Goal: Task Accomplishment & Management: Complete application form

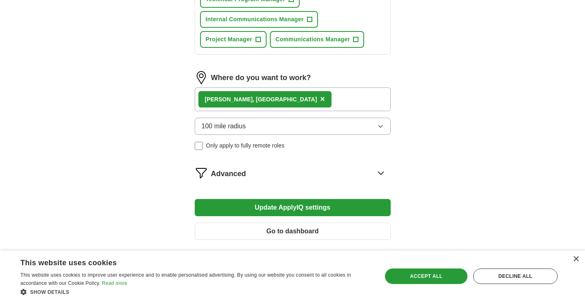
scroll to position [632, 0]
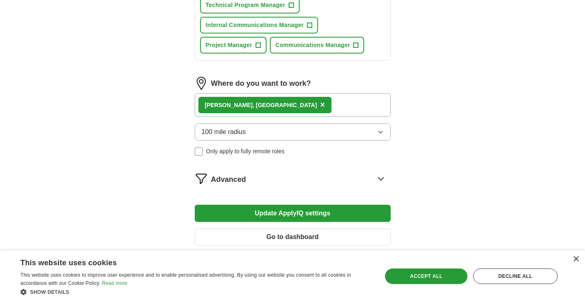
click at [320, 106] on span "×" at bounding box center [322, 104] width 5 height 9
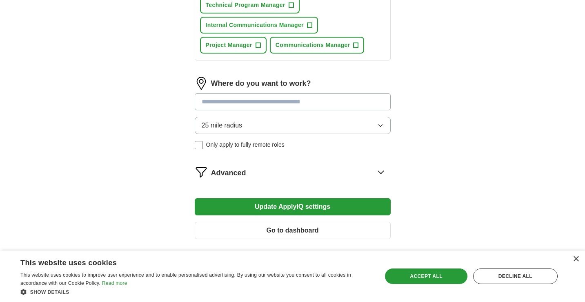
click at [244, 105] on input at bounding box center [293, 101] width 196 height 17
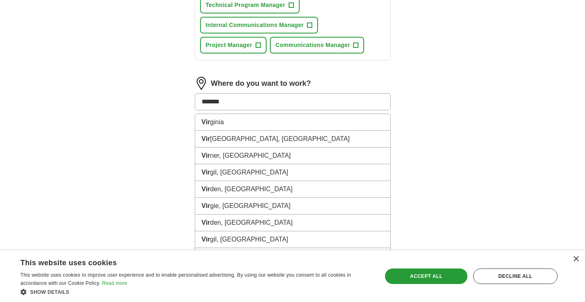
type input "********"
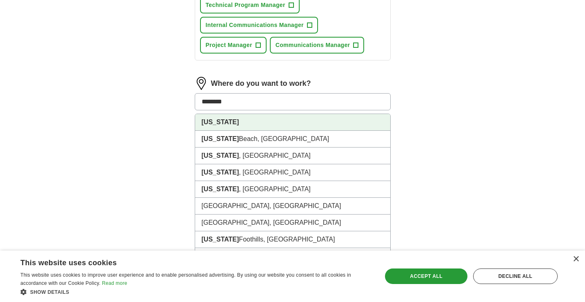
click at [237, 124] on li "[US_STATE]" at bounding box center [292, 122] width 195 height 17
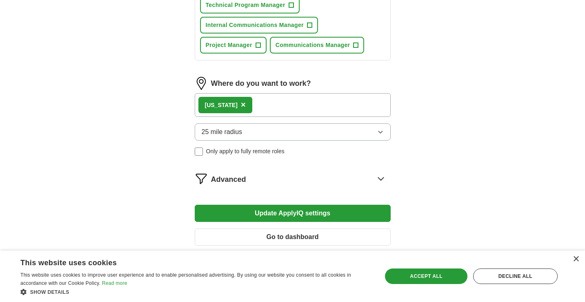
click at [266, 105] on div "[US_STATE] ×" at bounding box center [293, 105] width 196 height 24
click at [240, 129] on span "25 mile radius" at bounding box center [222, 132] width 41 height 10
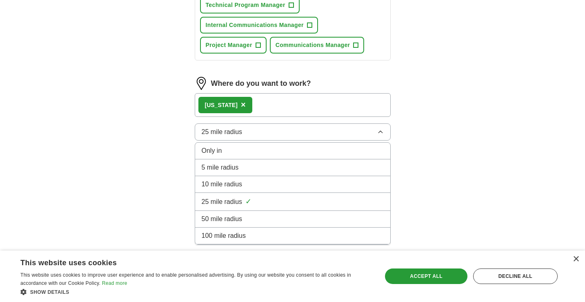
click at [230, 239] on span "100 mile radius" at bounding box center [224, 236] width 45 height 10
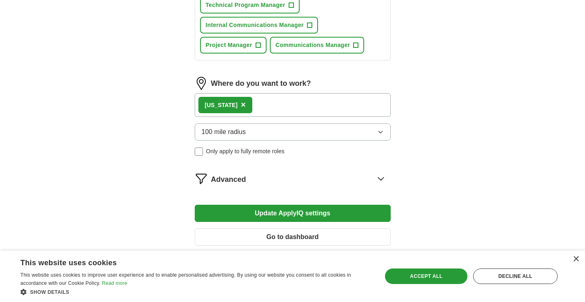
click at [241, 107] on span "×" at bounding box center [243, 104] width 5 height 9
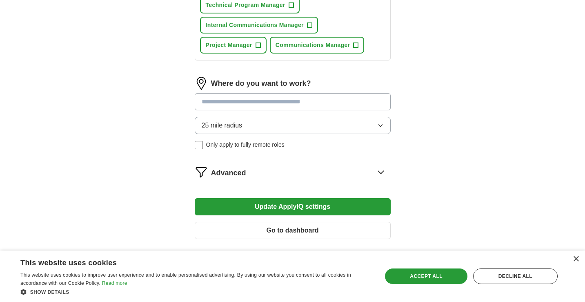
click at [237, 100] on input at bounding box center [293, 101] width 196 height 17
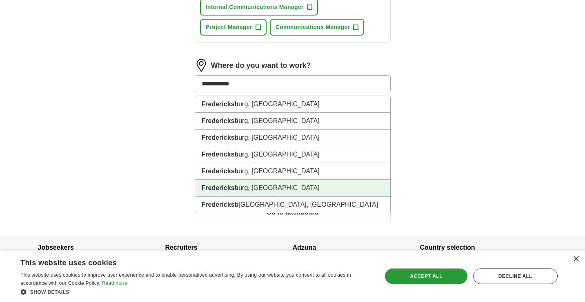
scroll to position [653, 0]
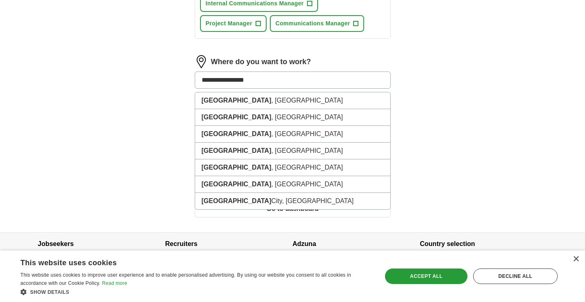
type input "**********"
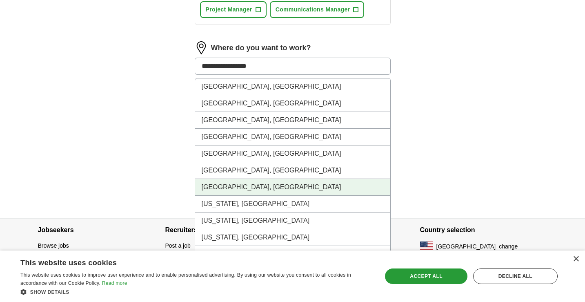
click at [271, 191] on li "[GEOGRAPHIC_DATA], [GEOGRAPHIC_DATA]" at bounding box center [292, 187] width 195 height 17
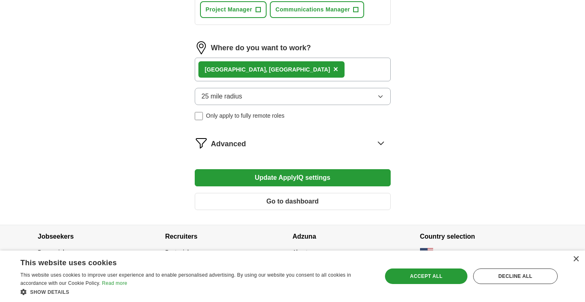
scroll to position [666, 0]
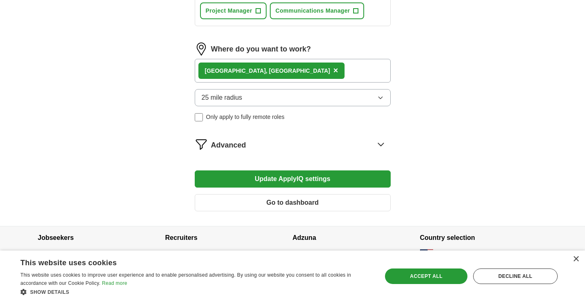
click at [314, 98] on button "25 mile radius" at bounding box center [293, 97] width 196 height 17
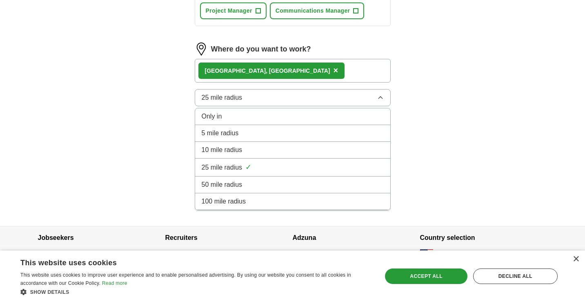
click at [265, 197] on div "100 mile radius" at bounding box center [293, 202] width 182 height 10
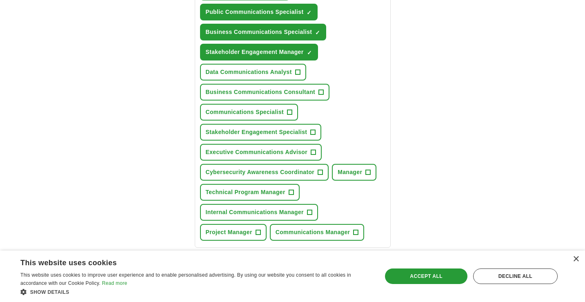
scroll to position [450, 0]
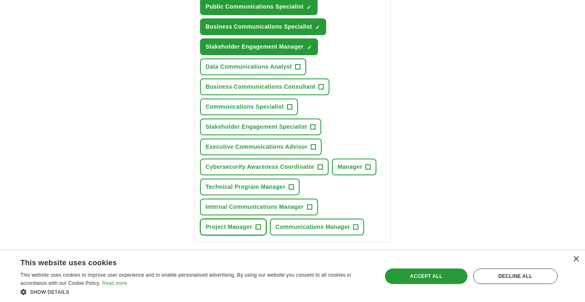
click at [258, 227] on span "+" at bounding box center [258, 227] width 5 height 7
click at [312, 207] on span "+" at bounding box center [309, 207] width 5 height 7
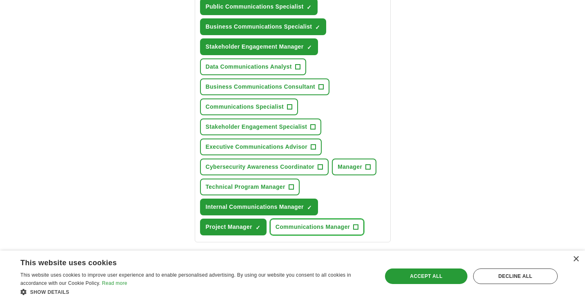
click at [357, 228] on span "+" at bounding box center [356, 227] width 5 height 7
click at [316, 167] on button "Cybersecurity Awareness Coordinator +" at bounding box center [264, 167] width 129 height 17
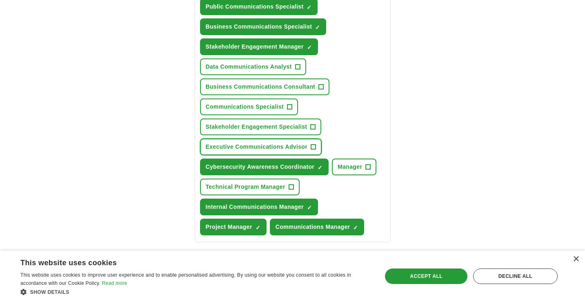
click at [306, 149] on span "Executive Communications Advisor" at bounding box center [257, 147] width 102 height 9
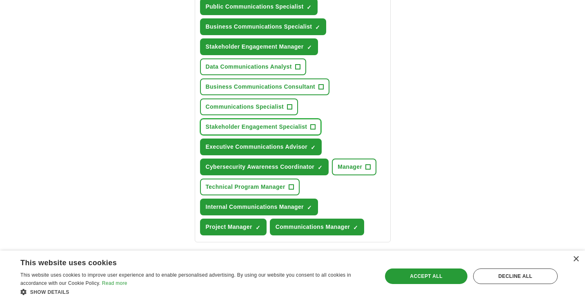
click at [311, 124] on span "+" at bounding box center [313, 127] width 5 height 7
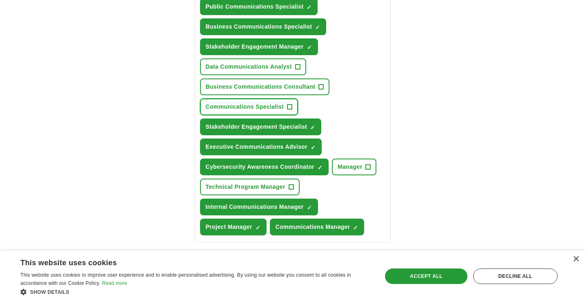
click at [279, 107] on span "Communications Specialist" at bounding box center [245, 107] width 78 height 9
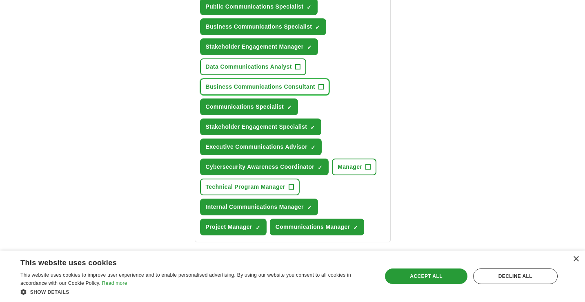
click at [288, 90] on span "Business Communications Consultant" at bounding box center [261, 87] width 110 height 9
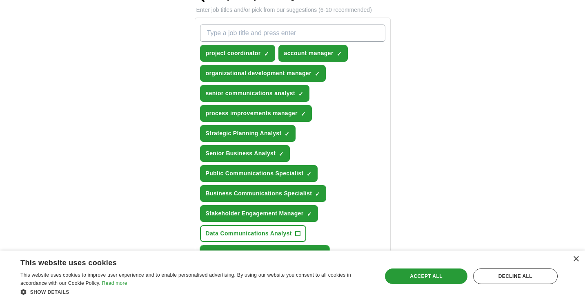
scroll to position [284, 0]
click at [292, 30] on input "What job are you looking for?" at bounding box center [292, 32] width 185 height 17
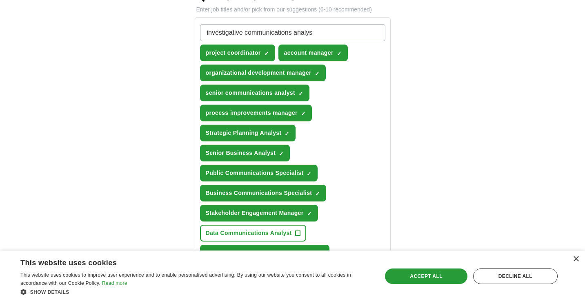
type input "investigative communications analyst"
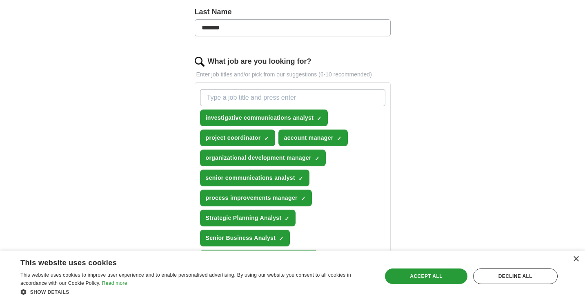
scroll to position [205, 0]
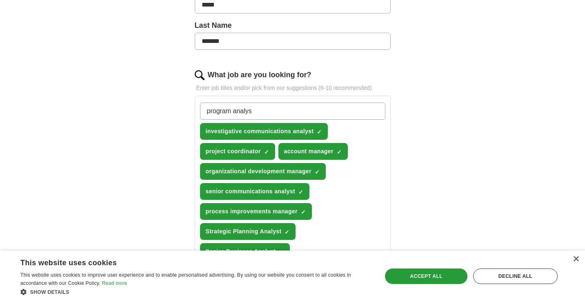
type input "program analyst"
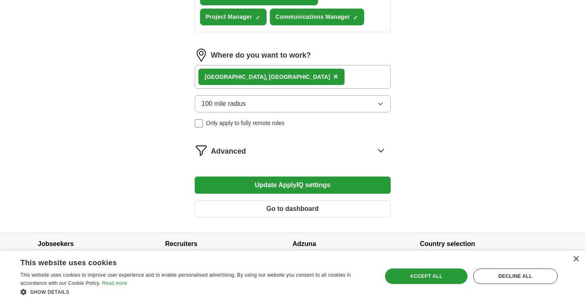
scroll to position [703, 0]
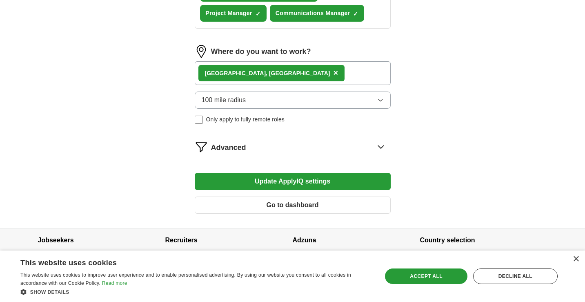
click at [275, 76] on div "[GEOGRAPHIC_DATA], [GEOGRAPHIC_DATA] ×" at bounding box center [272, 73] width 147 height 16
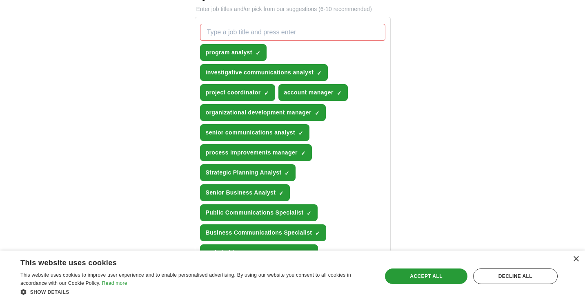
click at [419, 100] on div "Let ApplyIQ do the hard work of searching and applying for jobs. Just tell us w…" at bounding box center [292, 222] width 261 height 871
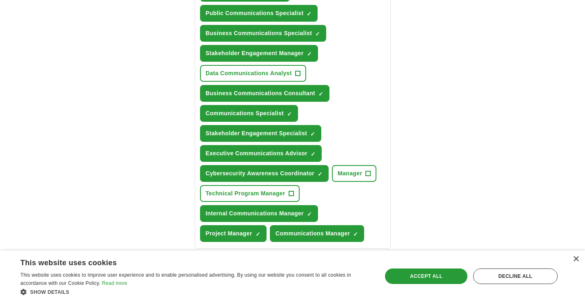
scroll to position [481, 0]
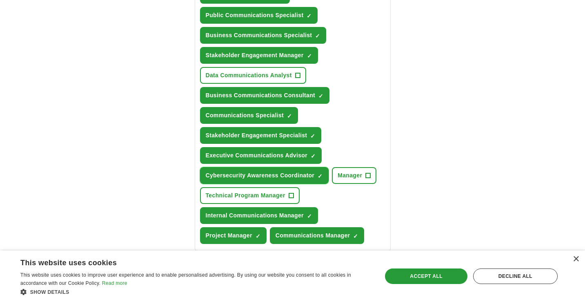
click at [0, 0] on span "×" at bounding box center [0, 0] width 0 height 0
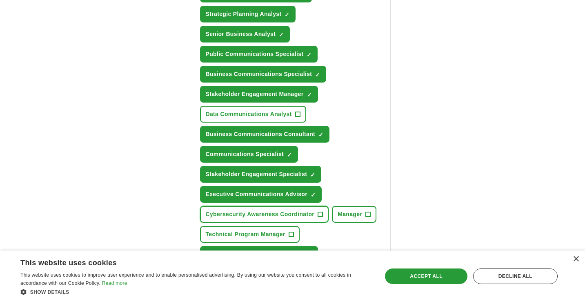
scroll to position [500, 0]
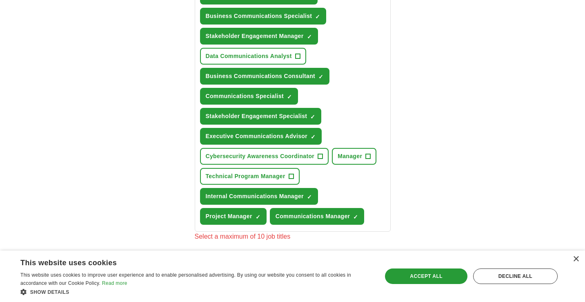
click at [398, 169] on div "Let ApplyIQ do the hard work of searching and applying for jobs. Just tell us w…" at bounding box center [292, 5] width 261 height 871
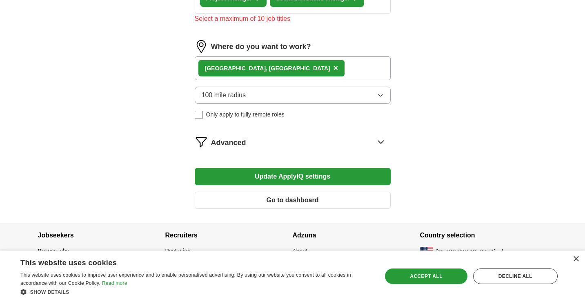
scroll to position [721, 0]
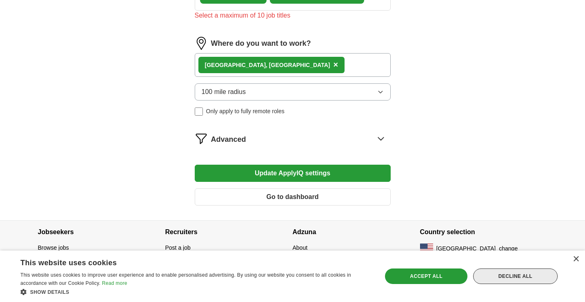
click at [522, 276] on div "Decline all" at bounding box center [515, 276] width 85 height 16
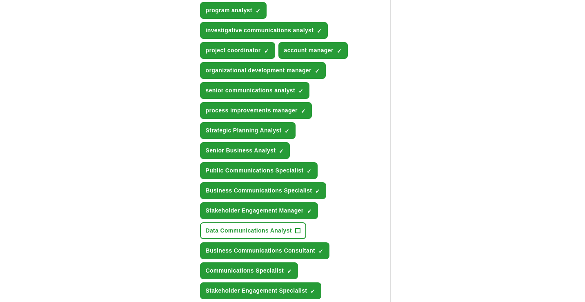
scroll to position [262, 0]
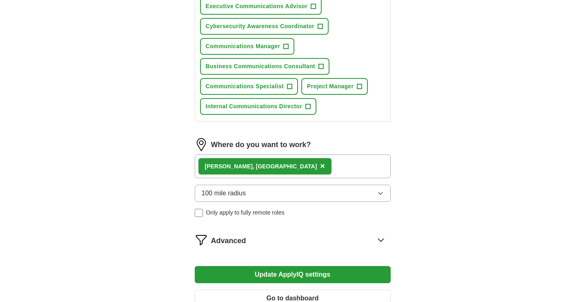
scroll to position [577, 0]
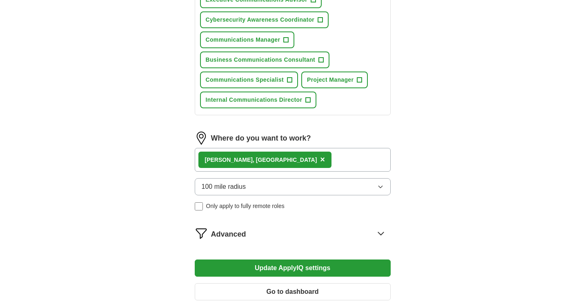
click at [287, 267] on button "Update ApplyIQ settings" at bounding box center [293, 267] width 196 height 17
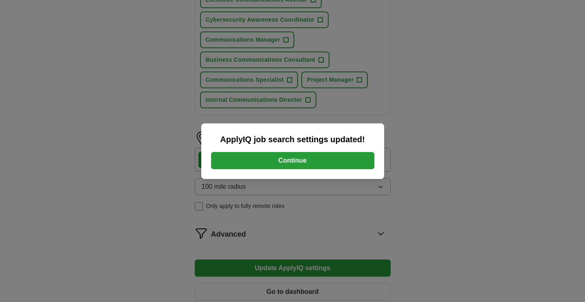
click at [344, 157] on button "Continue" at bounding box center [292, 160] width 163 height 17
